Goal: Information Seeking & Learning: Learn about a topic

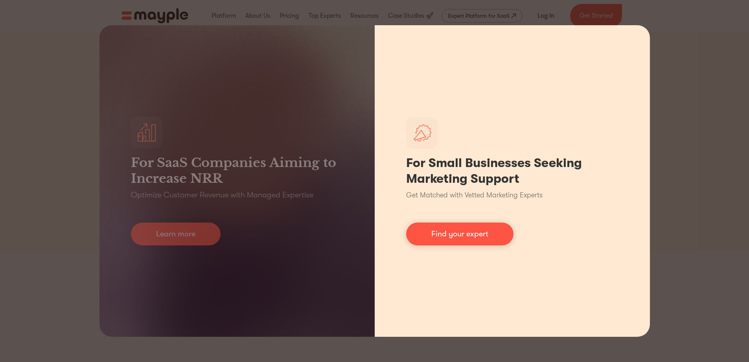
click at [635, 65] on div "For Small Businesses Seeking Marketing Support Get Matched with Vetted Marketin…" at bounding box center [512, 180] width 275 height 311
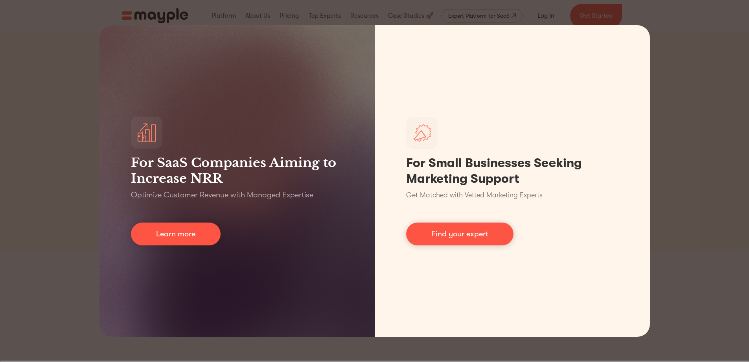
click at [713, 66] on div "For SaaS Companies Aiming to Increase NRR Optimize Customer Revenue with Manage…" at bounding box center [374, 181] width 749 height 362
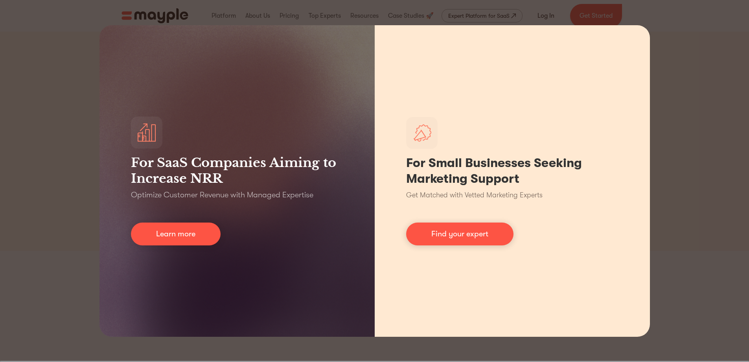
click at [480, 70] on div "For Small Businesses Seeking Marketing Support Get Matched with Vetted Marketin…" at bounding box center [512, 180] width 275 height 311
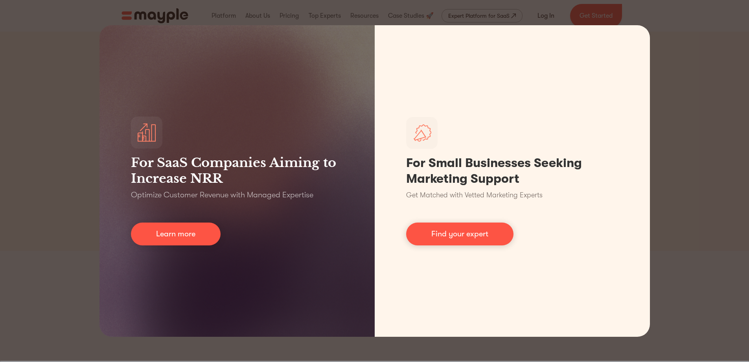
drag, startPoint x: 210, startPoint y: 20, endPoint x: 251, endPoint y: 3, distance: 43.7
click at [214, 18] on div "For SaaS Companies Aiming to Increase NRR Optimize Customer Revenue with Manage…" at bounding box center [374, 181] width 749 height 362
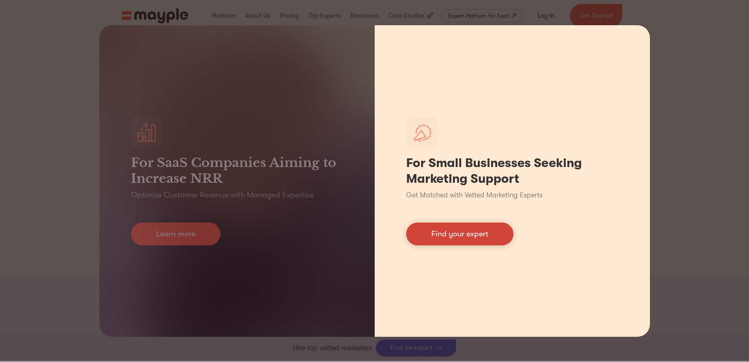
click at [447, 234] on link "Find your expert" at bounding box center [459, 233] width 107 height 23
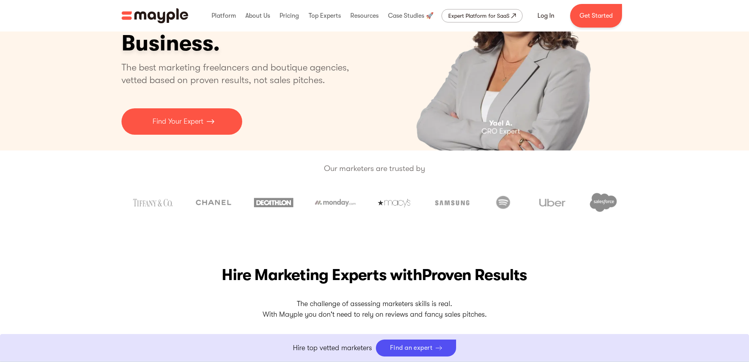
scroll to position [82, 0]
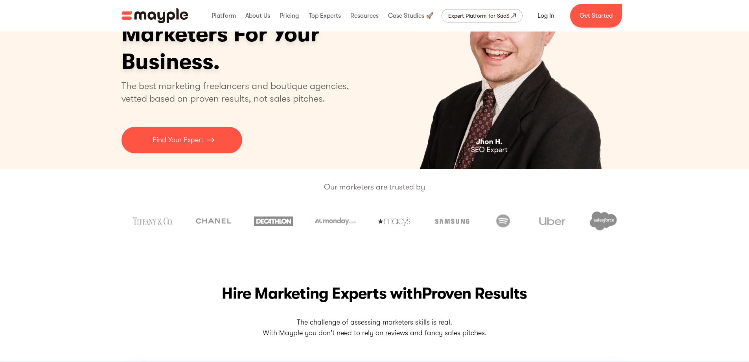
click at [166, 9] on img "home" at bounding box center [155, 15] width 67 height 15
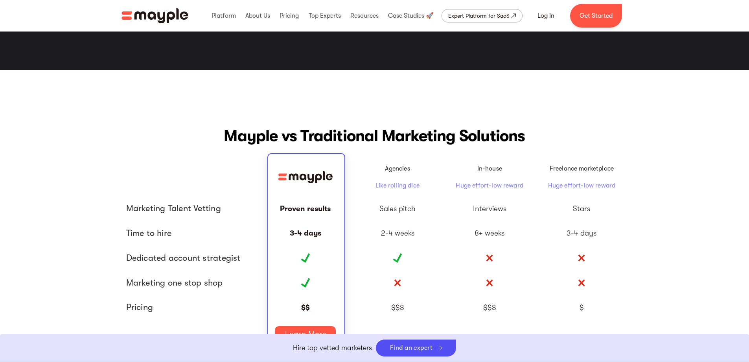
scroll to position [1731, 0]
